Goal: Obtain resource: Obtain resource

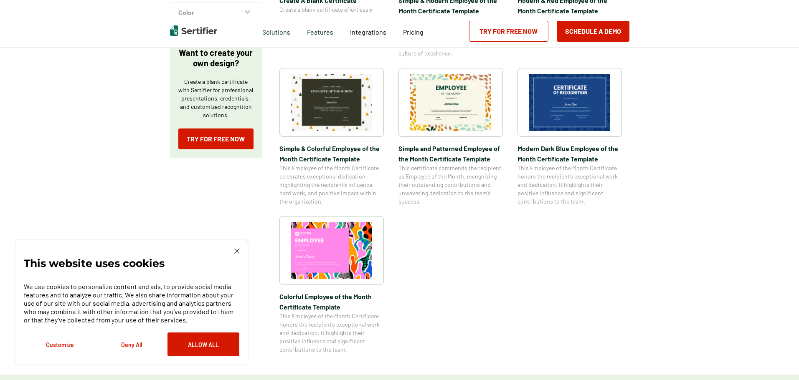
click at [566, 103] on img at bounding box center [569, 102] width 81 height 57
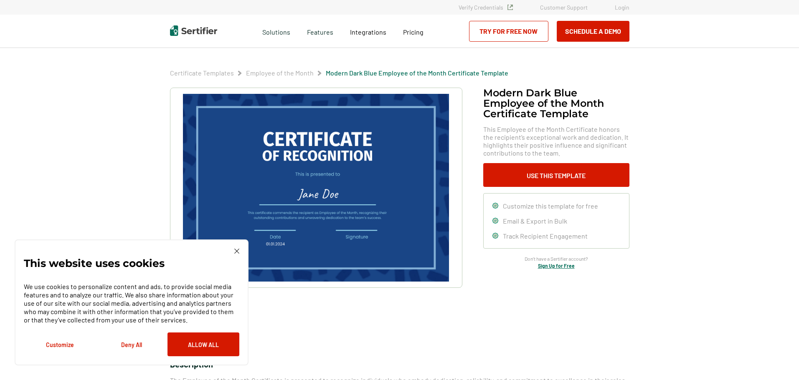
click at [237, 253] on img at bounding box center [236, 251] width 5 height 5
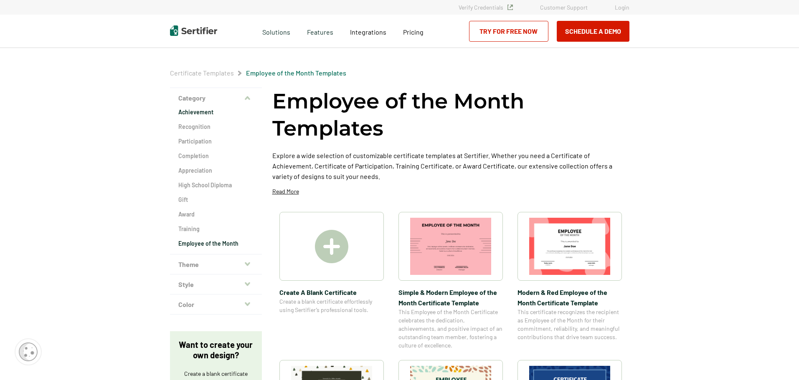
click at [200, 115] on h2 "Achievement" at bounding box center [215, 112] width 75 height 8
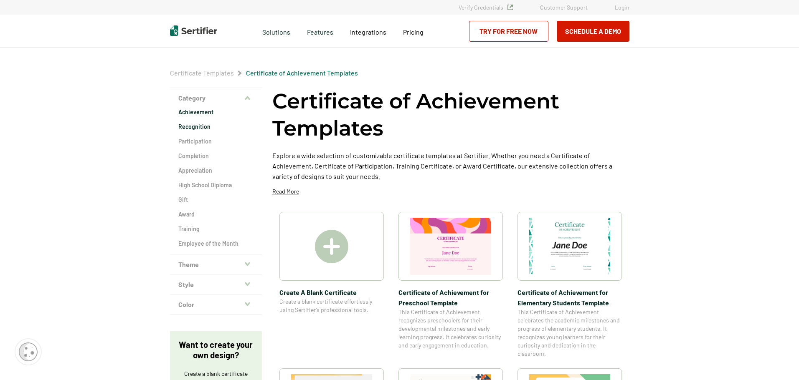
click at [206, 129] on h2 "Recognition" at bounding box center [215, 127] width 75 height 8
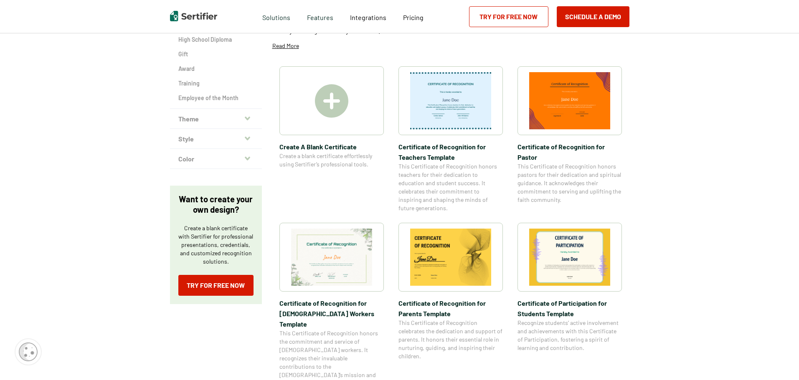
scroll to position [42, 0]
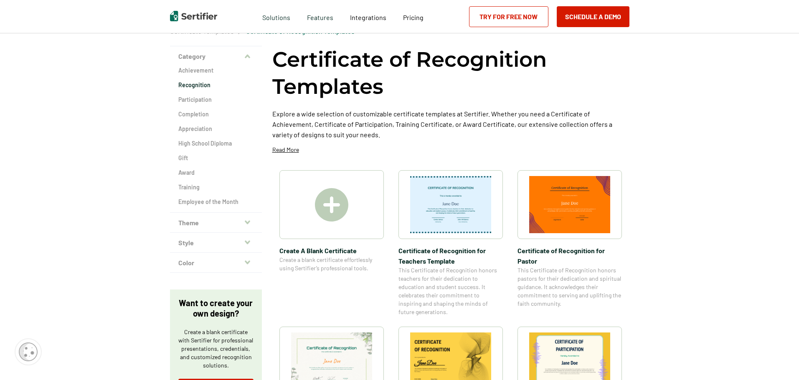
click at [218, 245] on button "Style" at bounding box center [216, 243] width 92 height 20
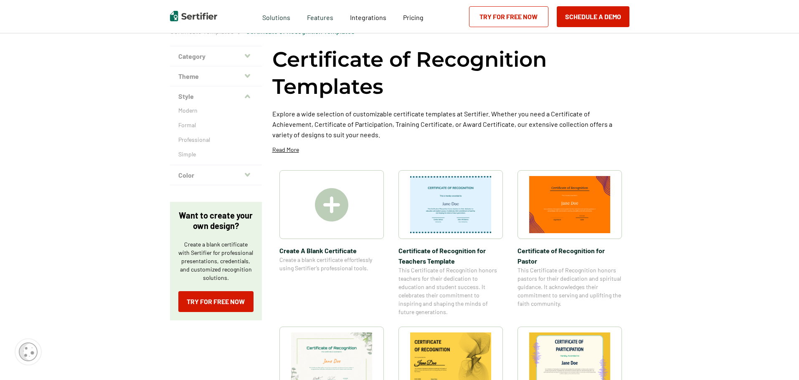
click at [219, 175] on button "Color" at bounding box center [216, 175] width 92 height 20
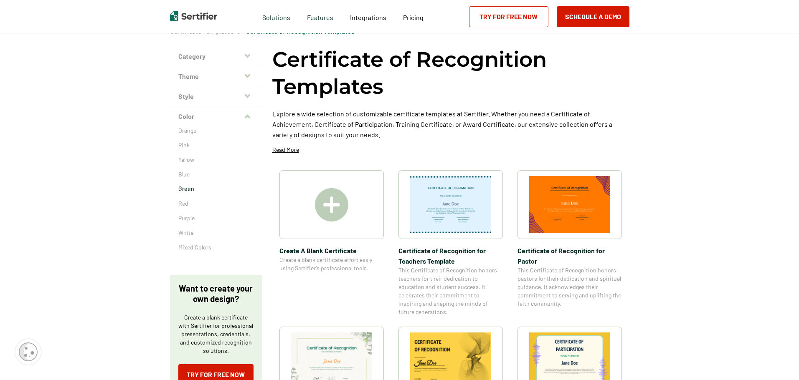
click at [194, 190] on p "Green" at bounding box center [215, 189] width 75 height 8
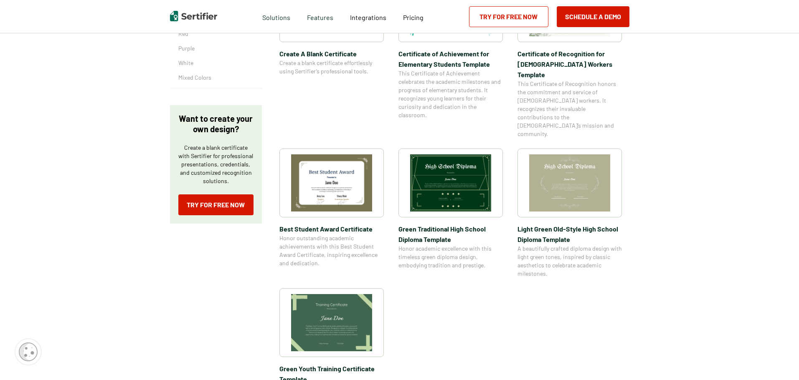
scroll to position [292, 0]
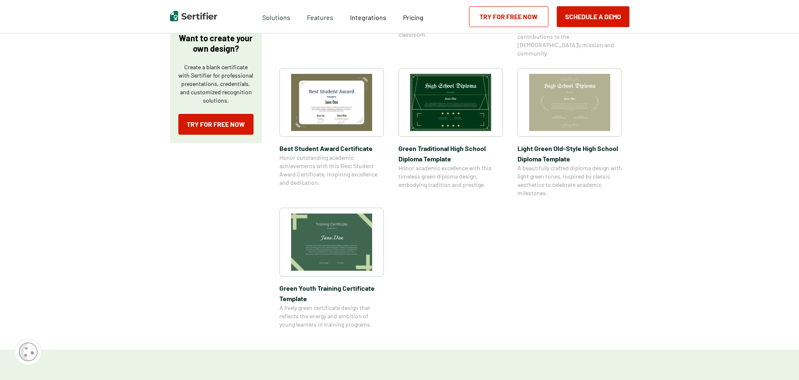
click at [345, 229] on img at bounding box center [331, 242] width 81 height 57
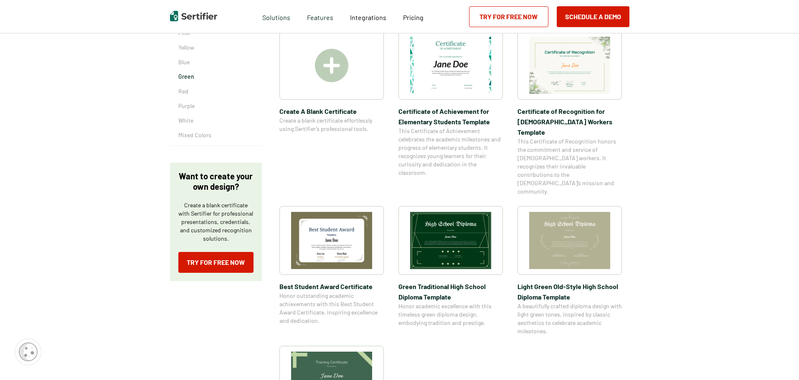
scroll to position [84, 0]
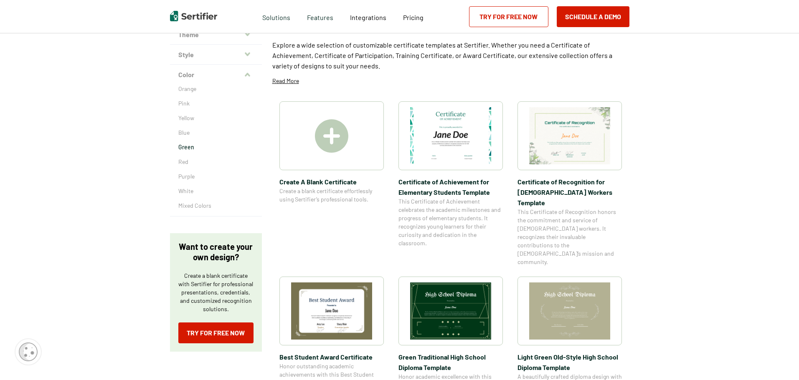
click at [470, 147] on img at bounding box center [450, 135] width 81 height 57
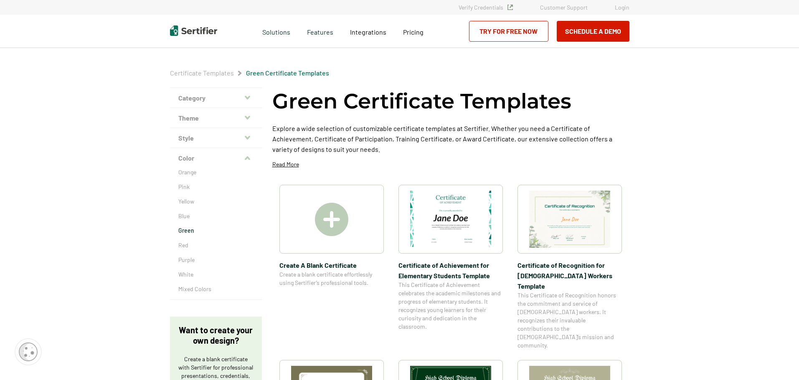
click at [187, 139] on button "Style" at bounding box center [216, 138] width 92 height 20
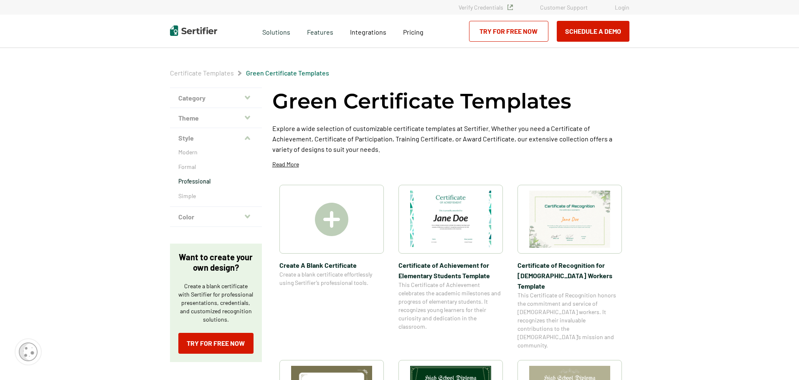
click at [190, 178] on p "Professional" at bounding box center [215, 181] width 75 height 8
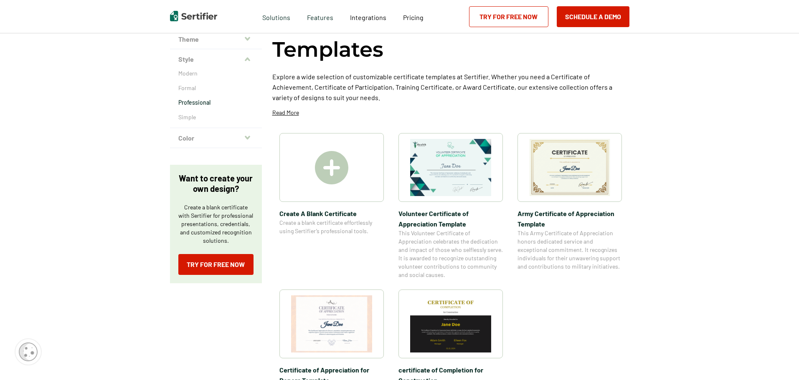
scroll to position [125, 0]
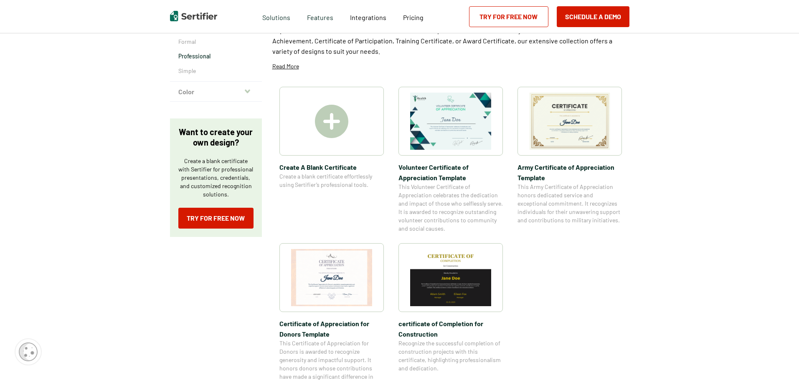
click at [446, 127] on img at bounding box center [450, 121] width 81 height 57
